Goal: Check status: Check status

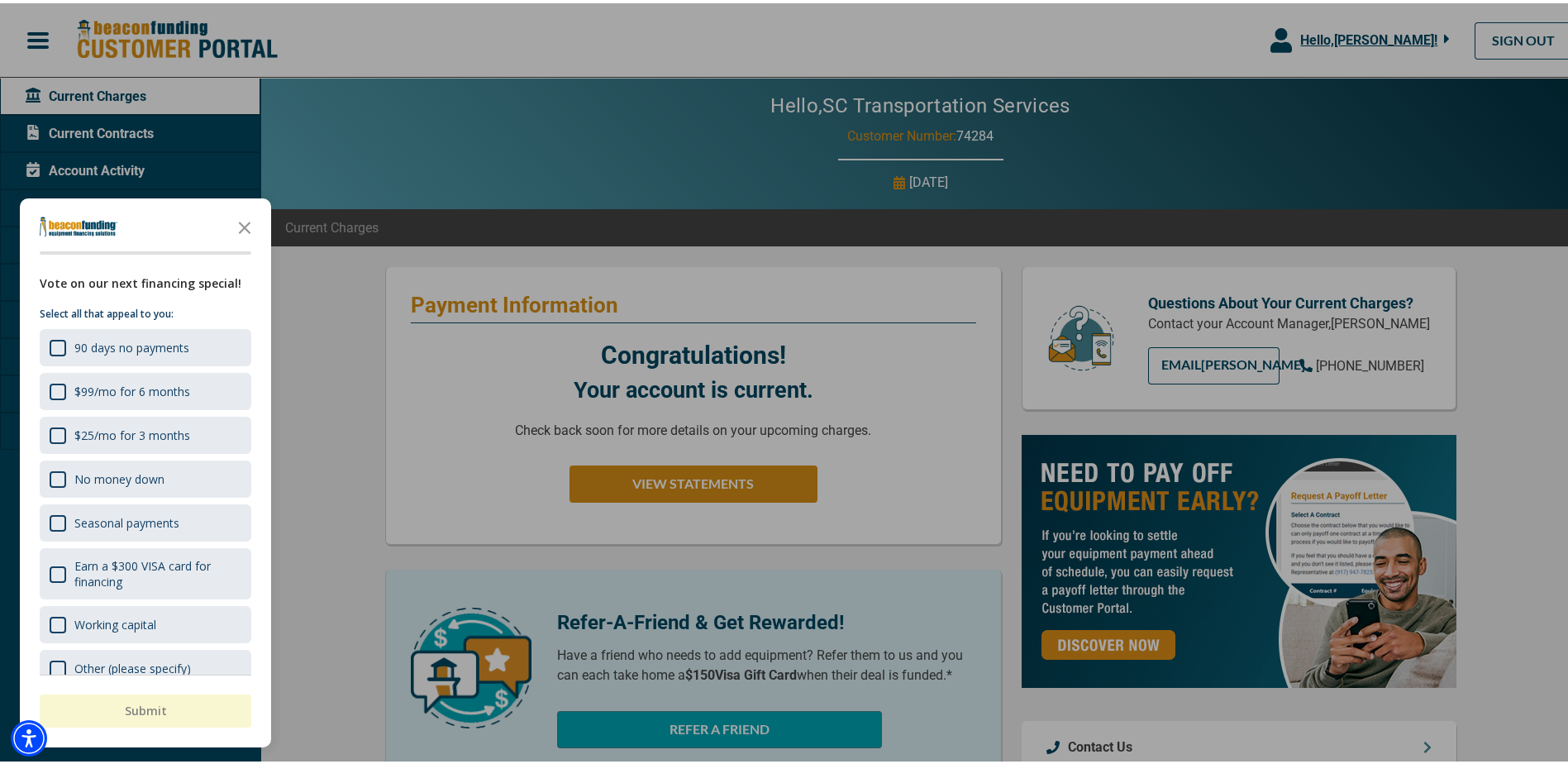
click at [296, 150] on div at bounding box center [790, 382] width 1580 height 764
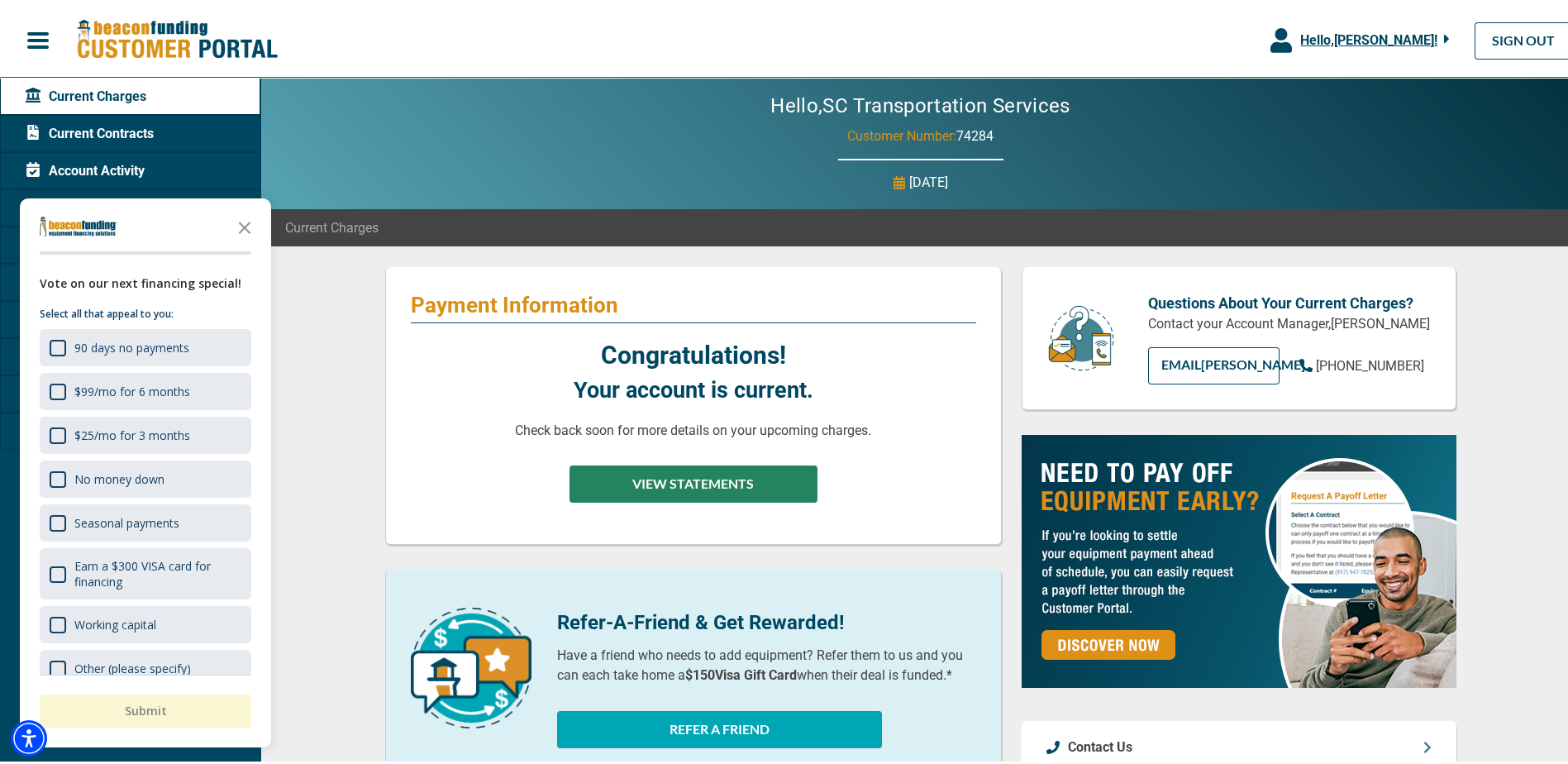
click at [708, 474] on button "VIEW STATEMENTS" at bounding box center [693, 481] width 248 height 37
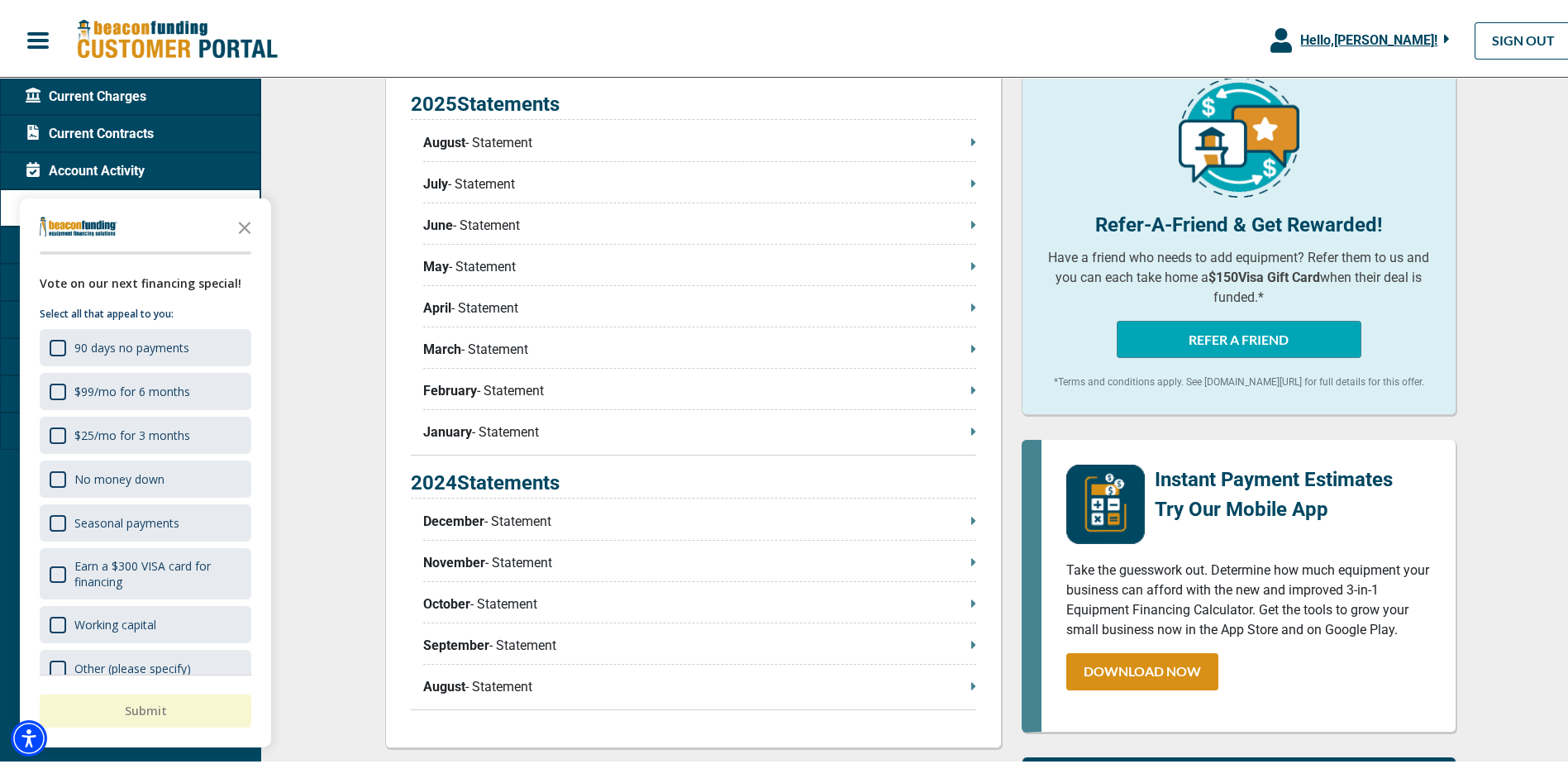
scroll to position [413, 0]
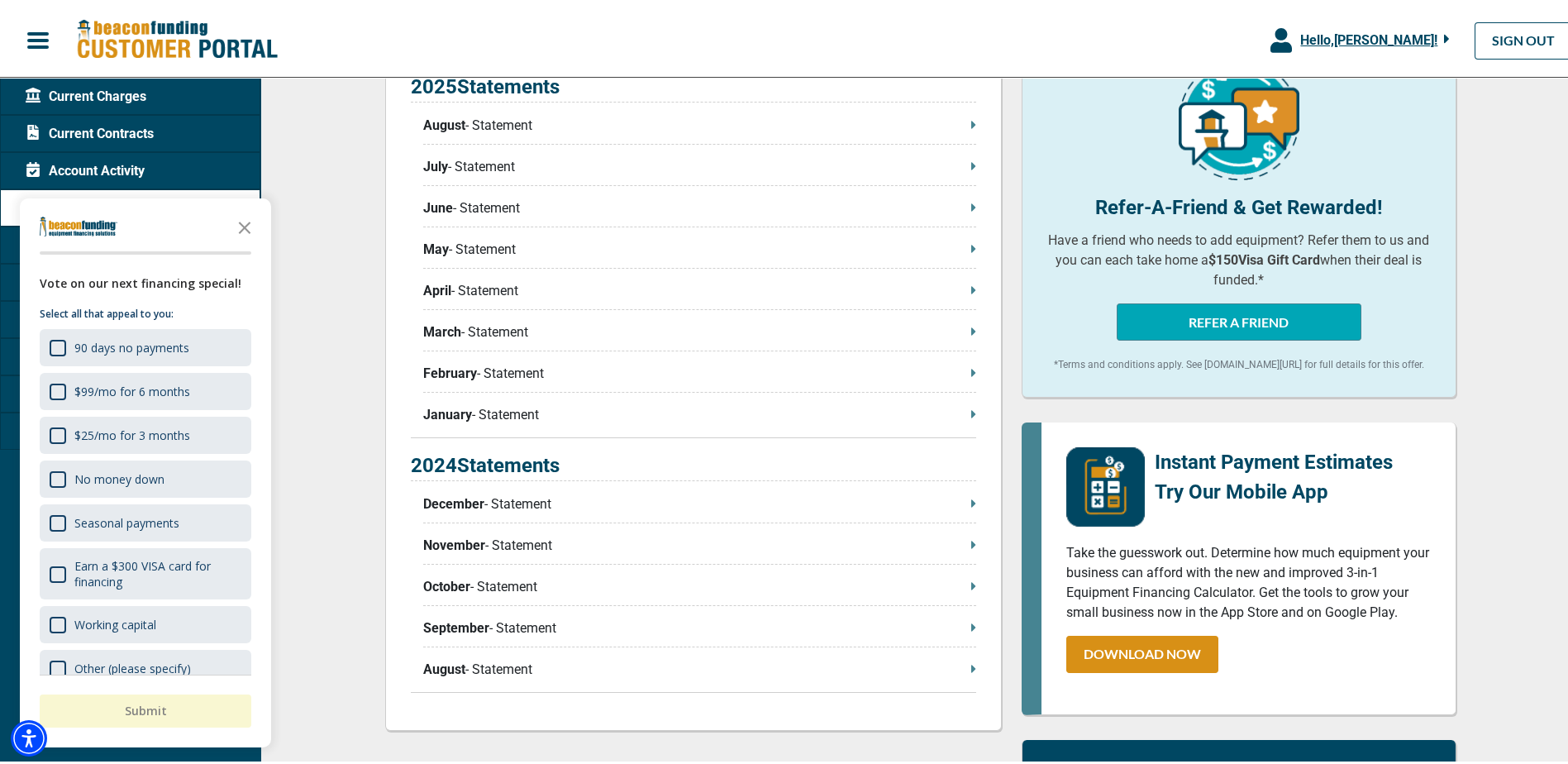
click at [477, 413] on p "January - Statement" at bounding box center [700, 411] width 553 height 19
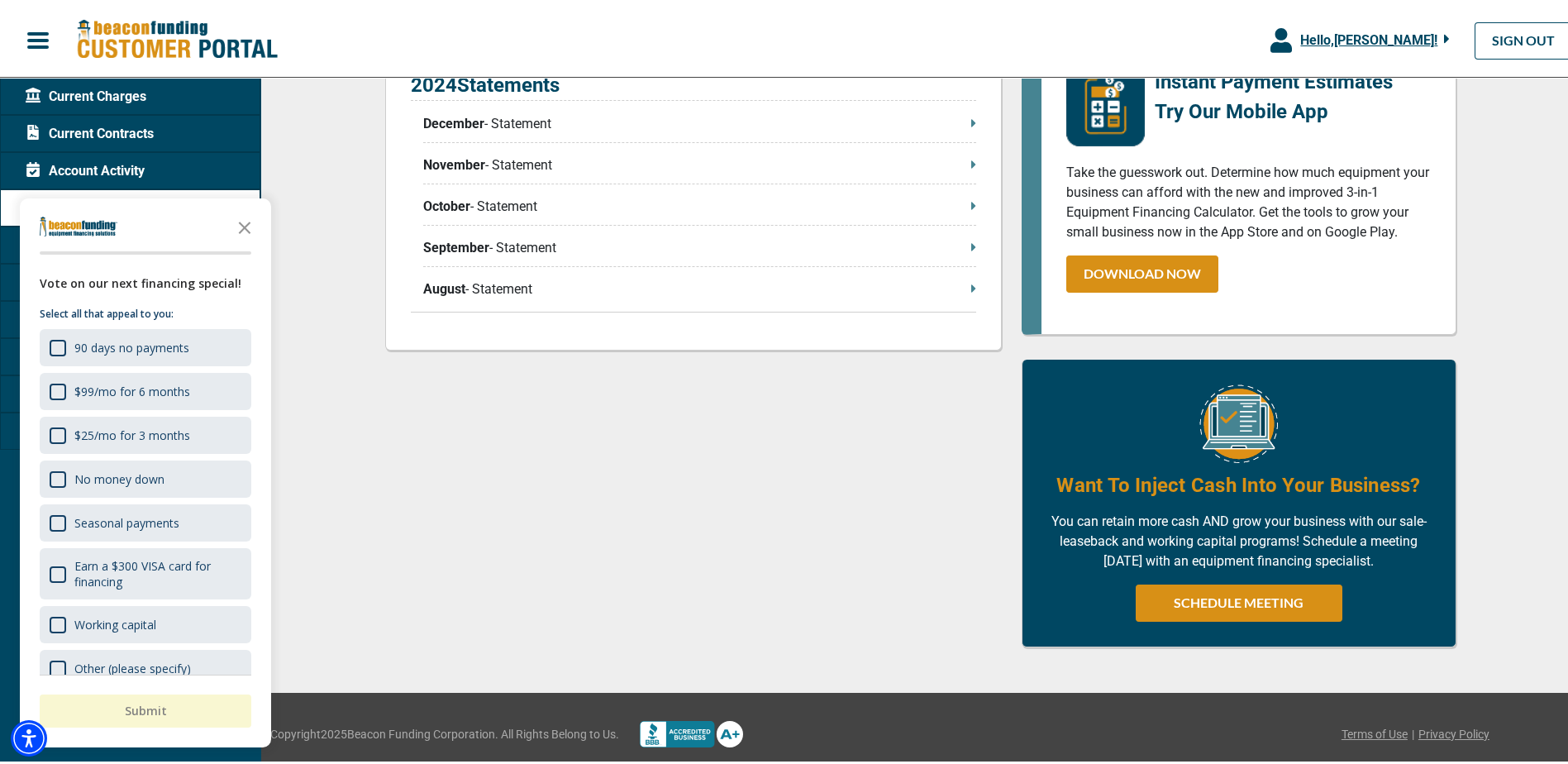
scroll to position [817, 0]
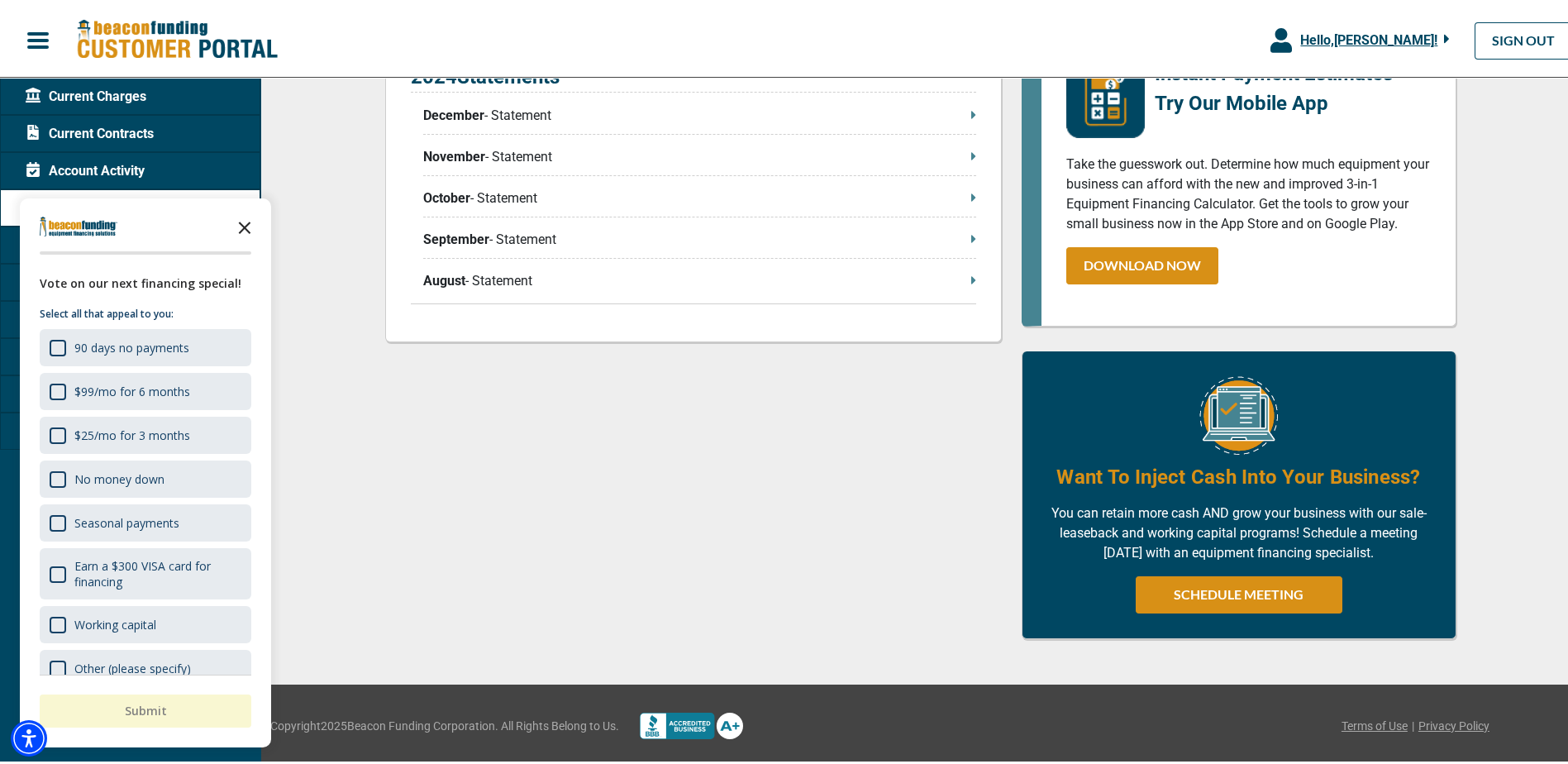
click at [243, 221] on icon "Close the survey" at bounding box center [245, 224] width 33 height 33
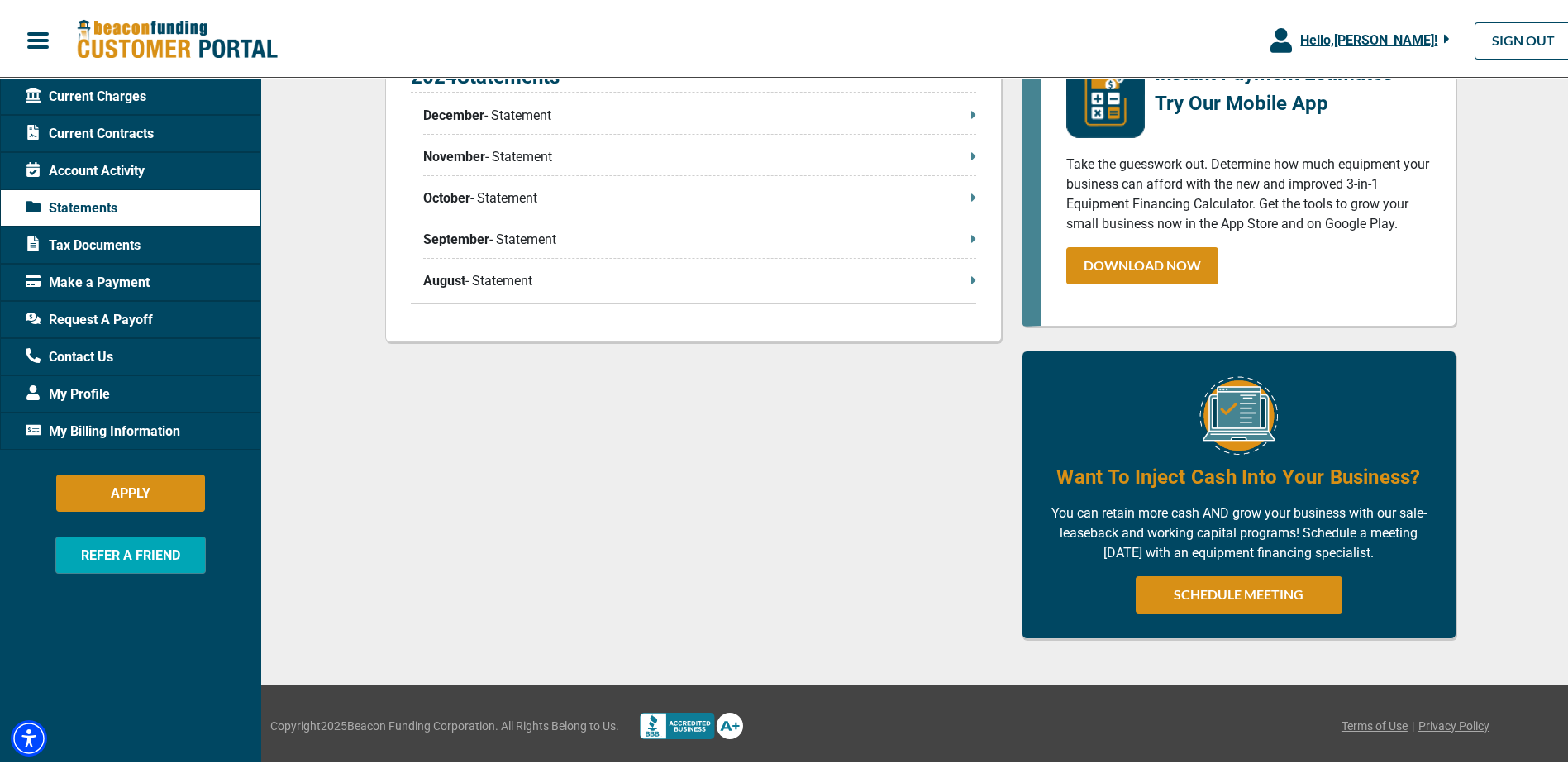
click at [100, 240] on span "Tax Documents" at bounding box center [84, 241] width 115 height 19
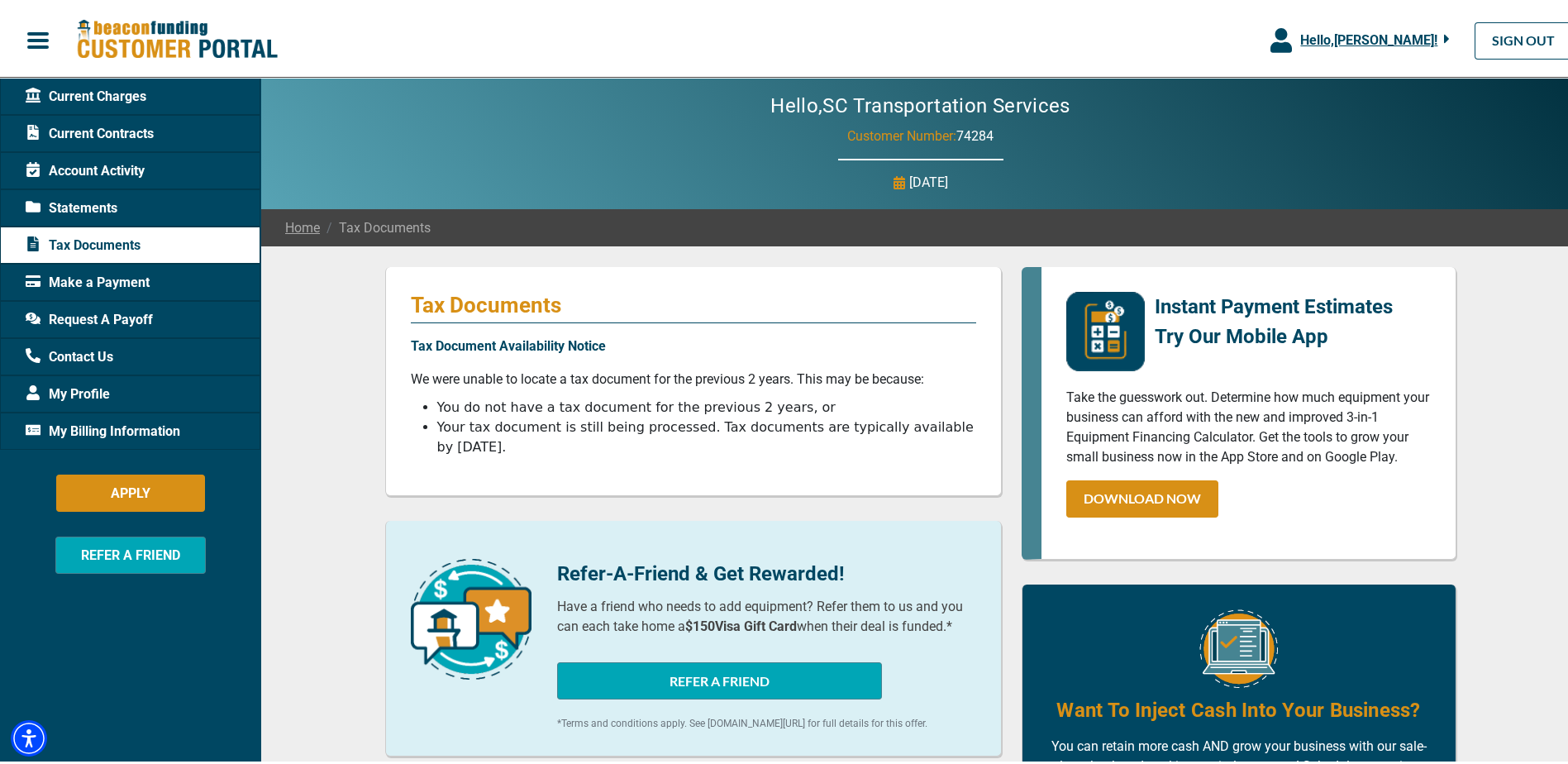
click at [99, 128] on span "Current Contracts" at bounding box center [90, 130] width 128 height 19
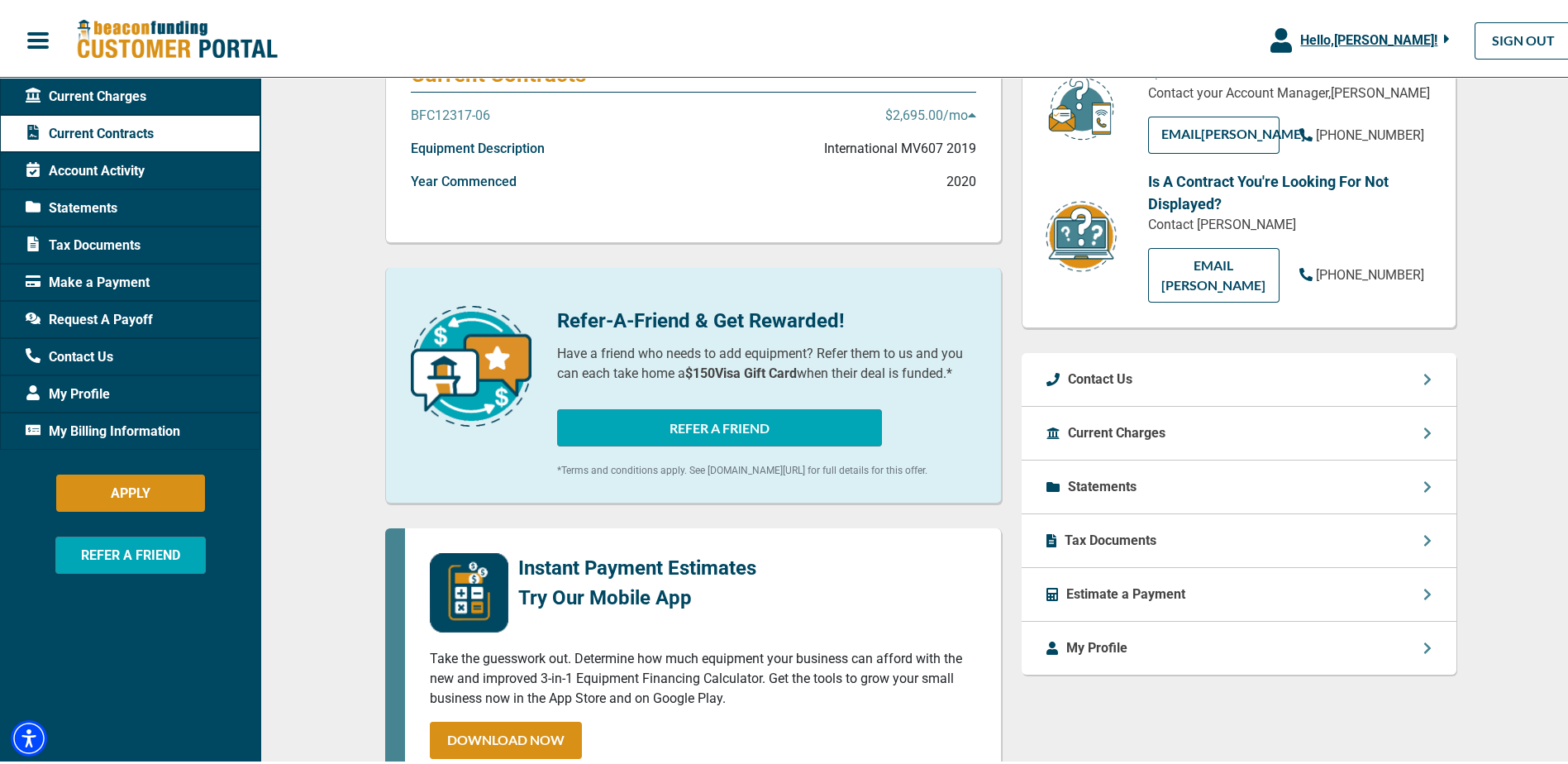
scroll to position [248, 0]
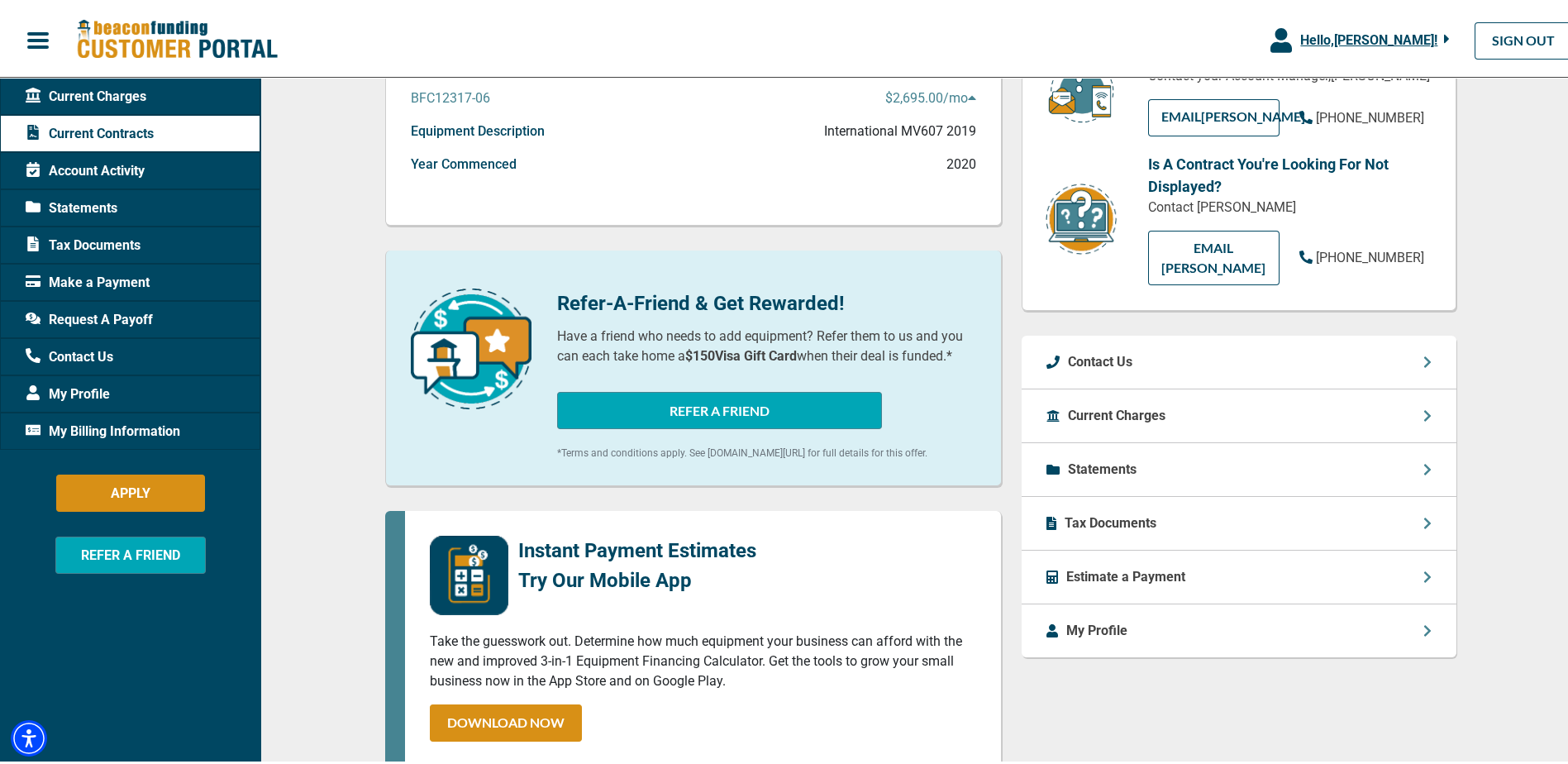
click at [1102, 511] on p "Tax Documents" at bounding box center [1110, 520] width 92 height 19
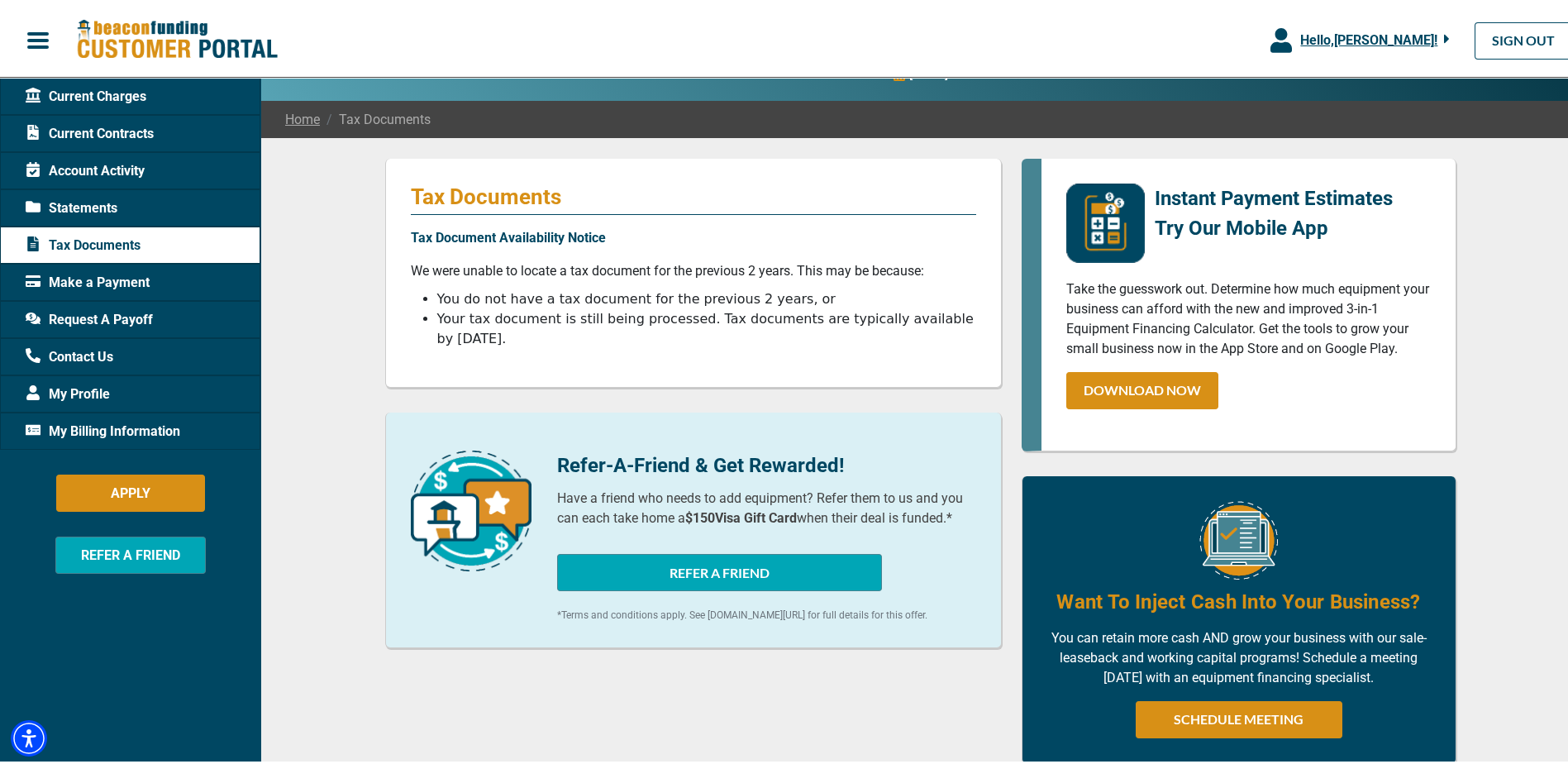
scroll to position [233, 0]
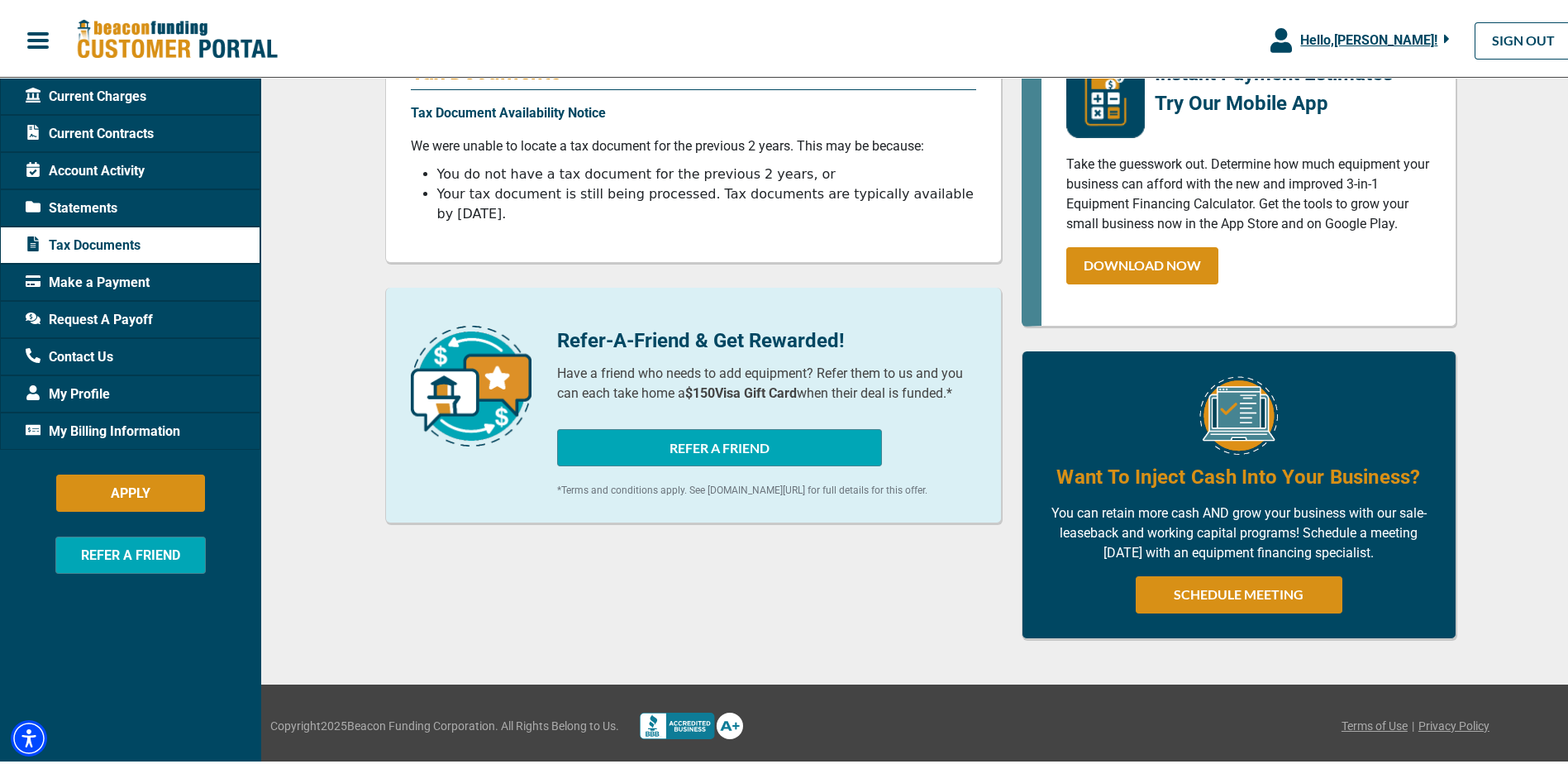
click at [110, 126] on span "Current Contracts" at bounding box center [90, 130] width 128 height 19
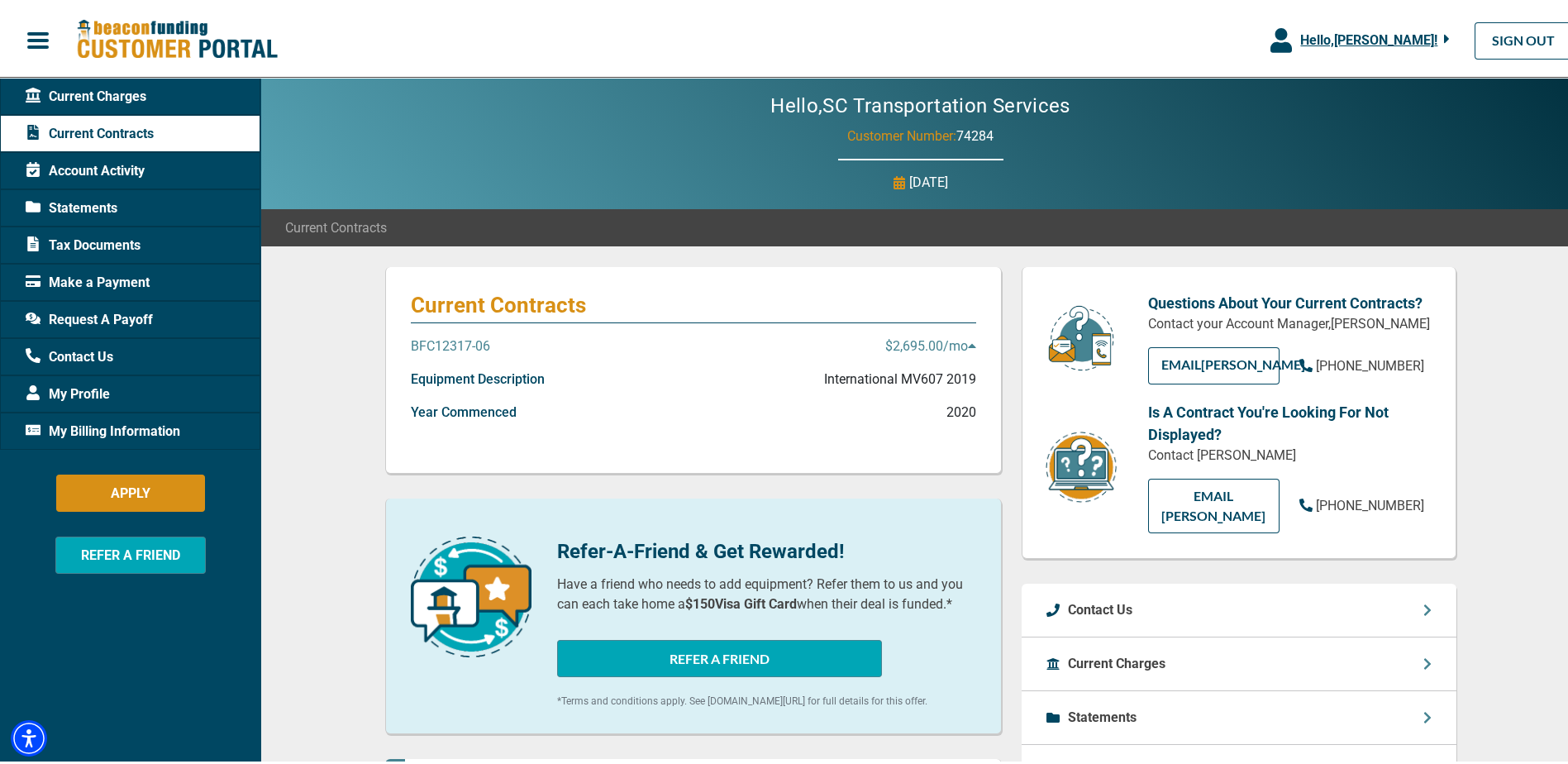
scroll to position [165, 0]
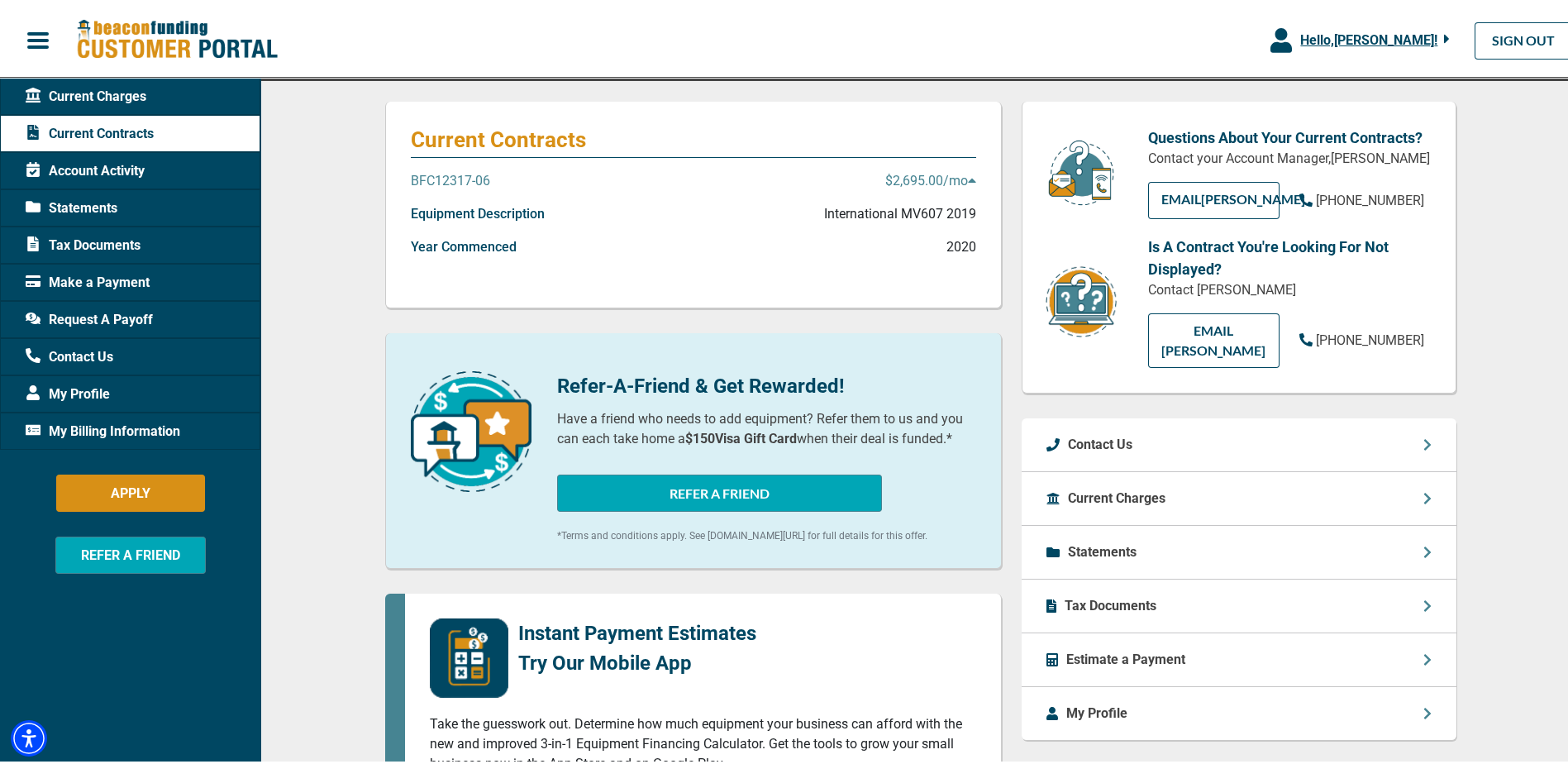
click at [1094, 539] on p "Statements" at bounding box center [1102, 549] width 69 height 19
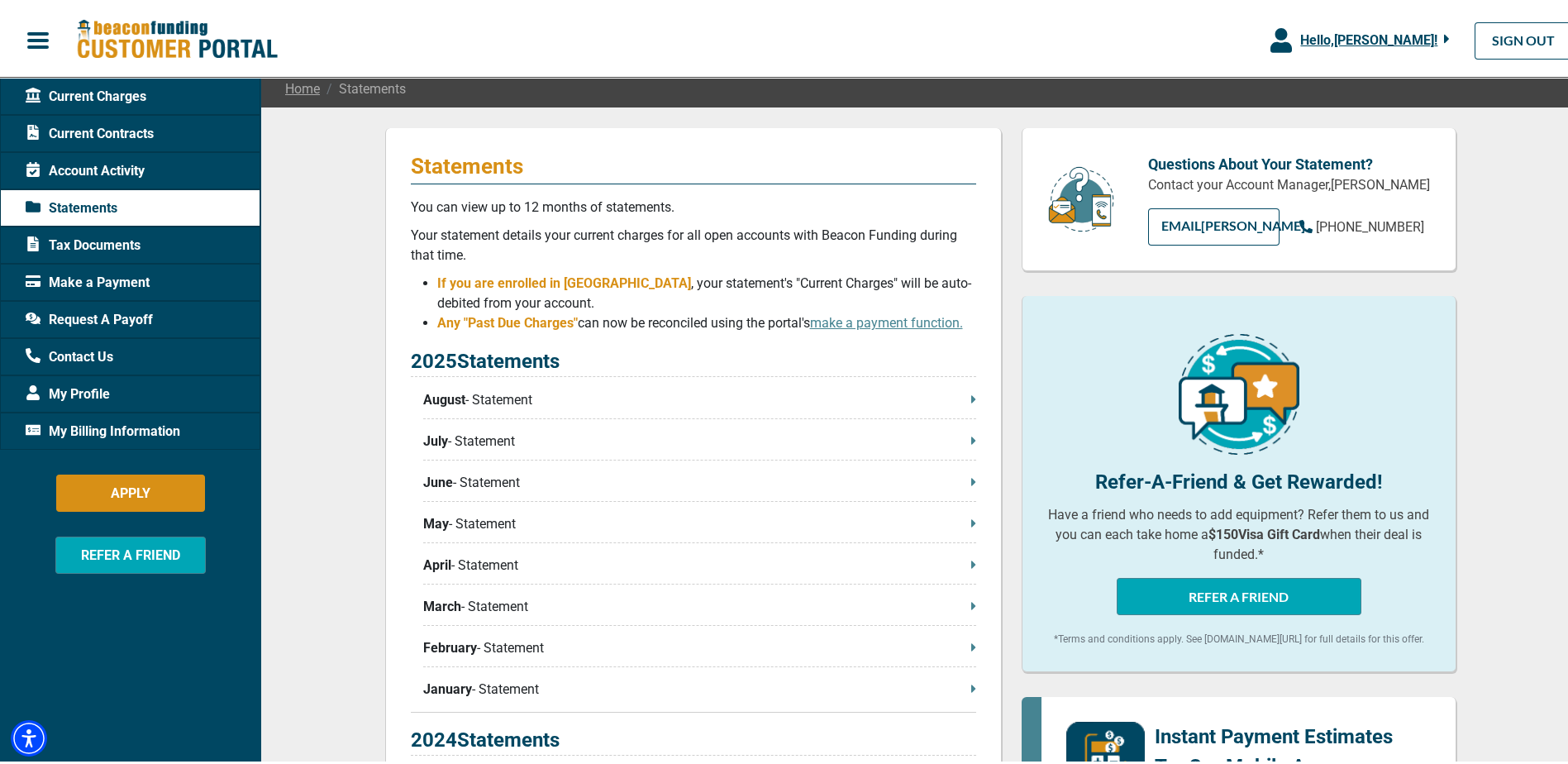
scroll to position [496, 0]
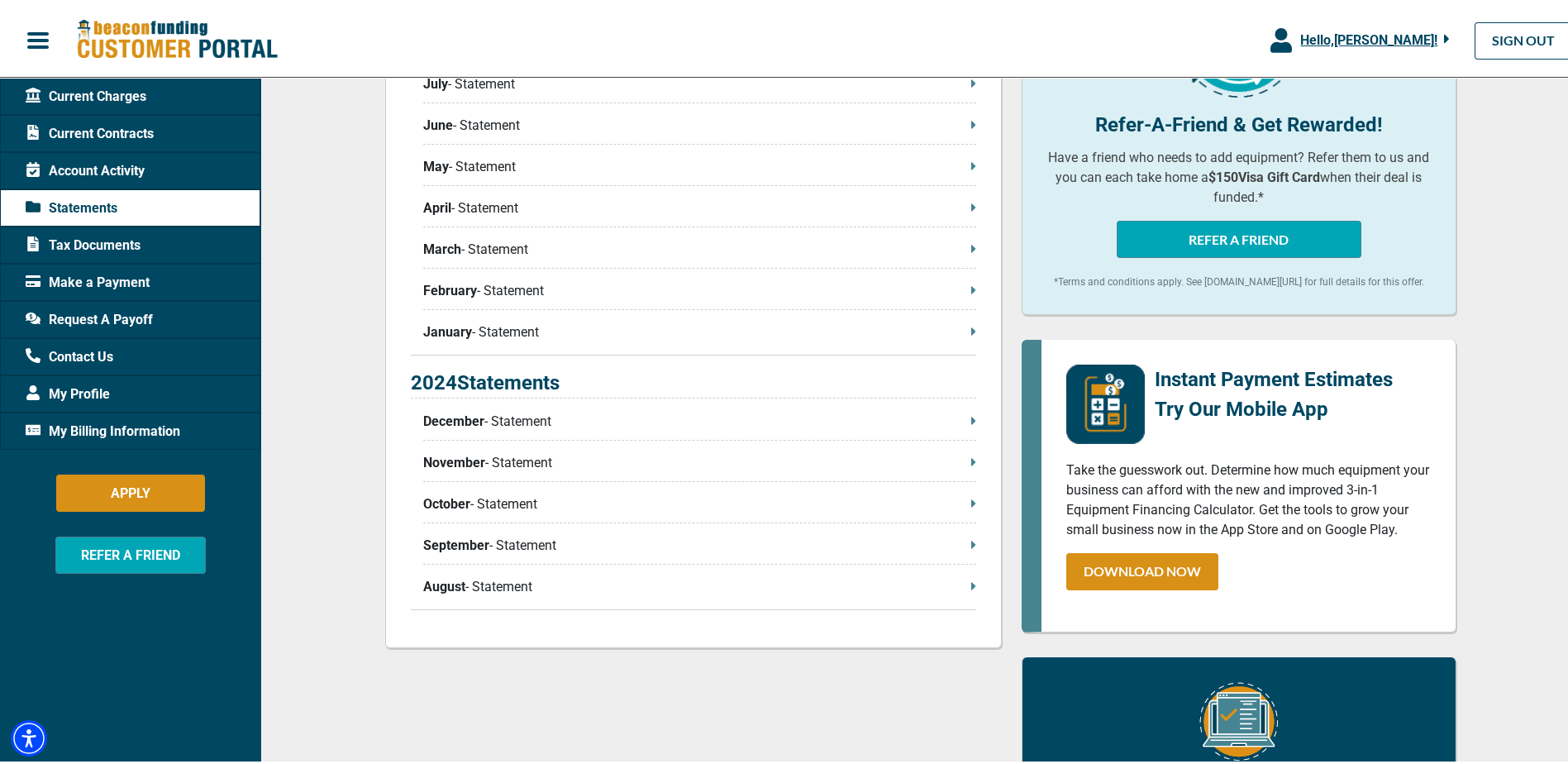
click at [502, 420] on p "December - Statement" at bounding box center [700, 418] width 553 height 19
